Goal: Transaction & Acquisition: Purchase product/service

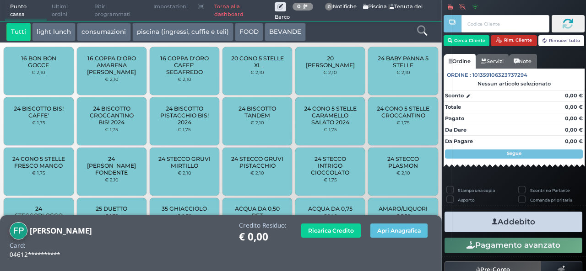
click at [511, 37] on button "Rim. Cliente" at bounding box center [513, 40] width 46 height 11
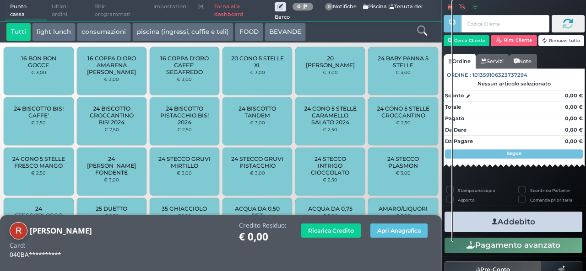
click at [425, 27] on icon at bounding box center [422, 31] width 10 height 10
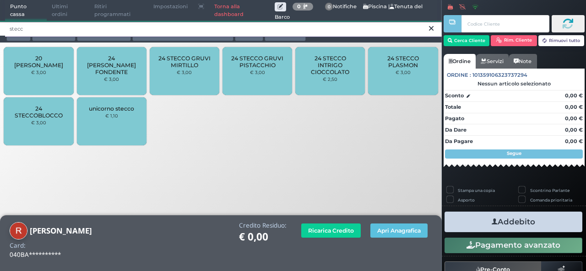
type input "stecc"
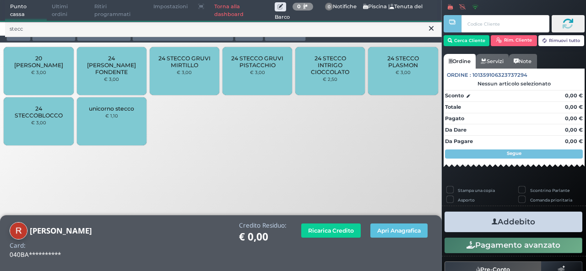
click at [16, 124] on div "24 STECCOBLOCCO € 3,00" at bounding box center [39, 121] width 70 height 48
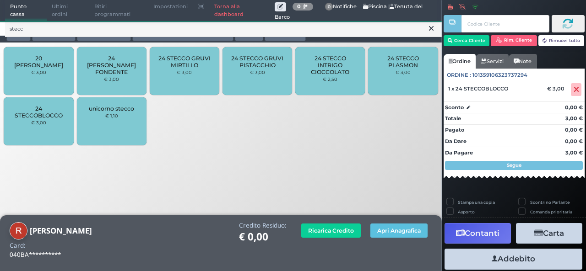
click at [47, 115] on span "24 STECCOBLOCCO" at bounding box center [38, 112] width 54 height 14
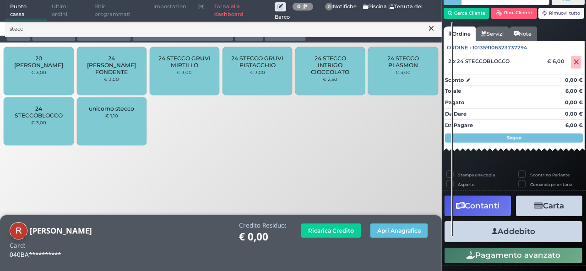
scroll to position [39, 0]
click at [524, 235] on button "Addebito" at bounding box center [513, 231] width 138 height 21
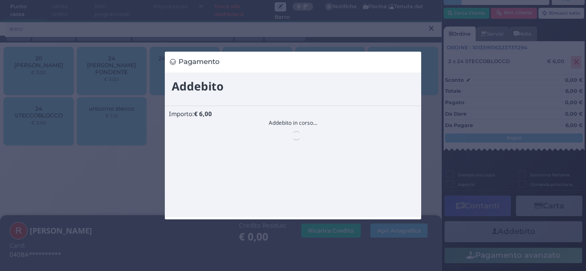
scroll to position [0, 0]
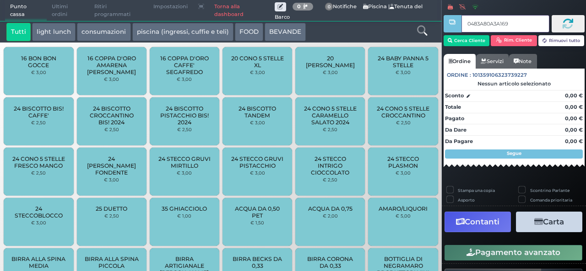
type input "0483A80A3A1691"
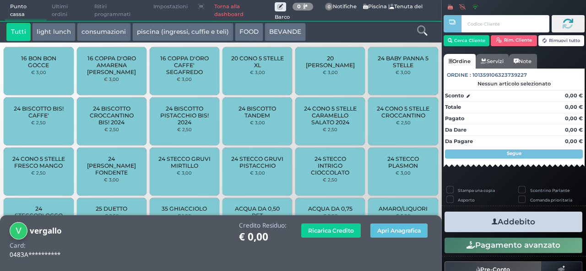
click at [419, 33] on icon at bounding box center [422, 31] width 10 height 10
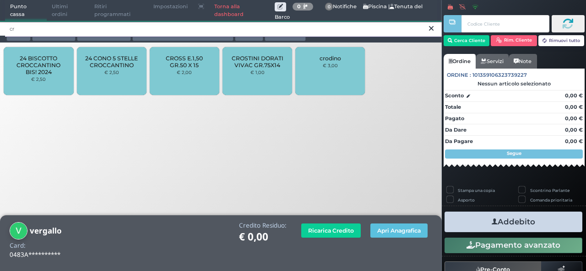
type input "cr"
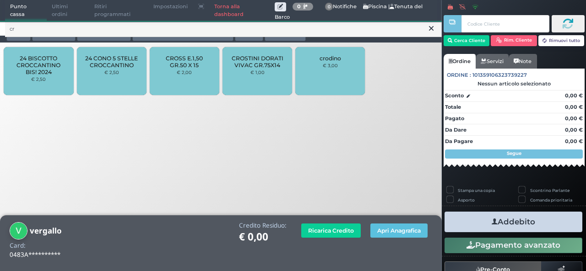
click at [248, 78] on div "CROSTINI DORATI VIVAC GR.75X14 € 1,00" at bounding box center [257, 71] width 70 height 48
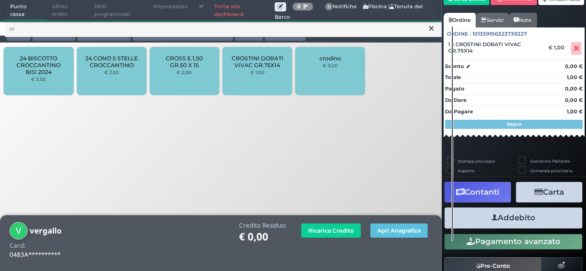
scroll to position [68, 0]
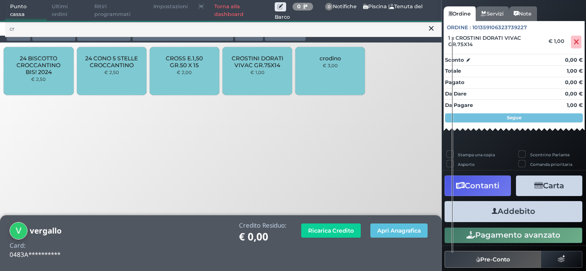
click at [510, 217] on button "Addebito" at bounding box center [513, 211] width 138 height 21
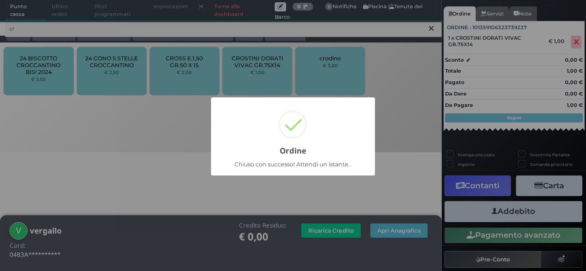
scroll to position [64, 0]
